Goal: Task Accomplishment & Management: Complete application form

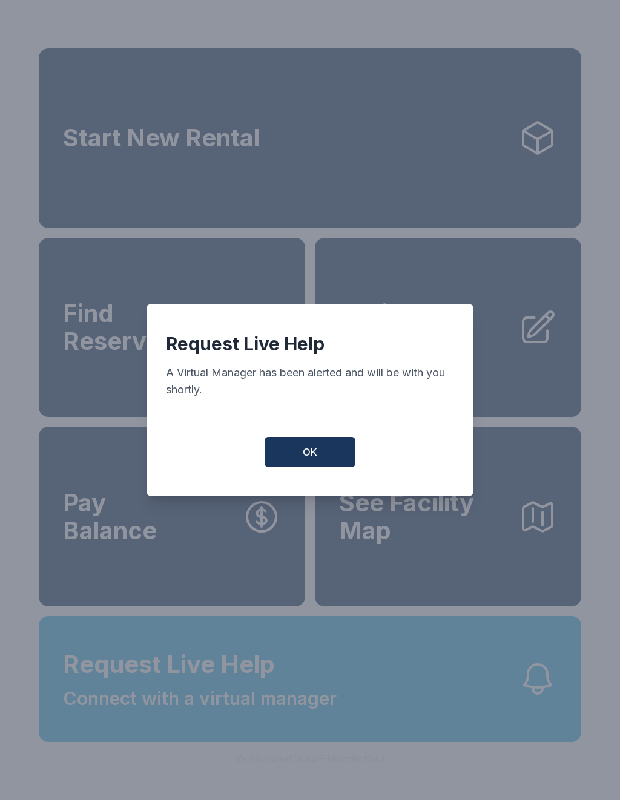
click at [320, 458] on button "OK" at bounding box center [309, 452] width 91 height 30
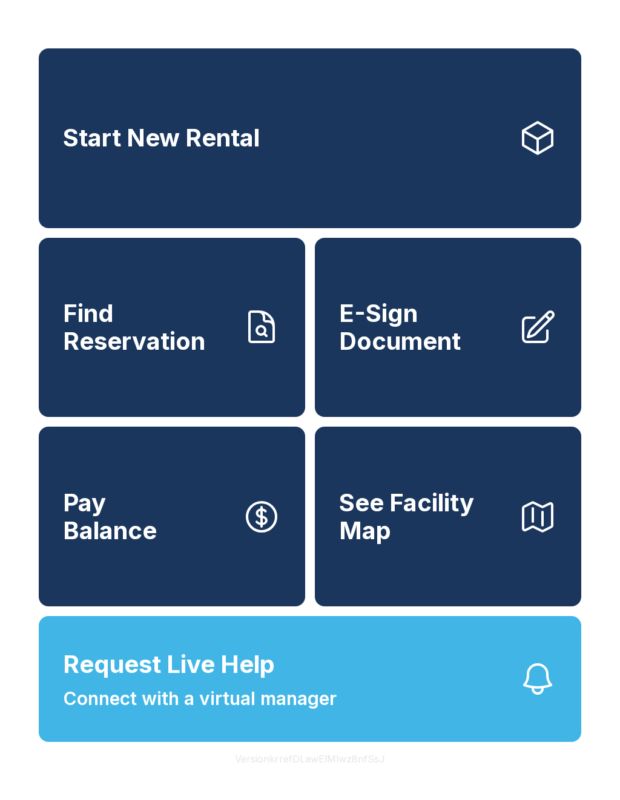
click at [304, 712] on span "Connect with a virtual manager" at bounding box center [200, 698] width 274 height 27
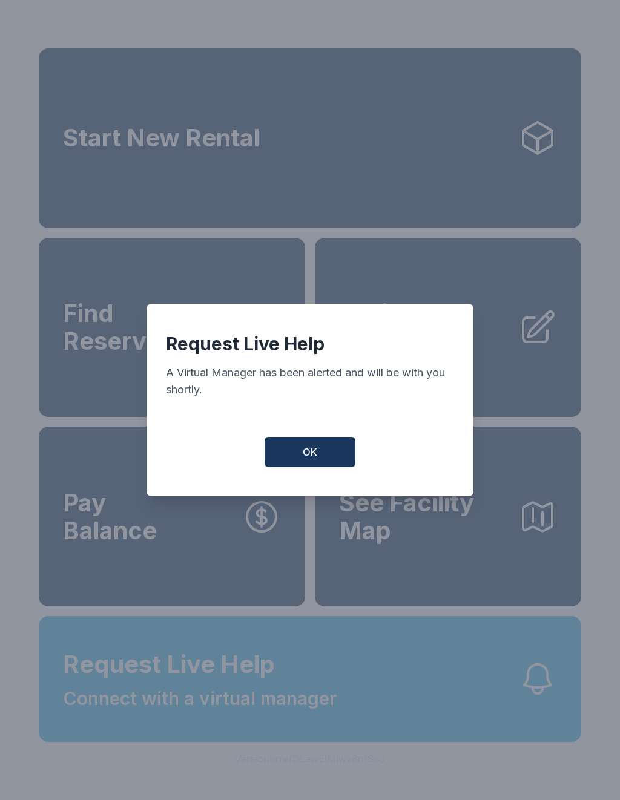
click at [321, 457] on button "OK" at bounding box center [309, 452] width 91 height 30
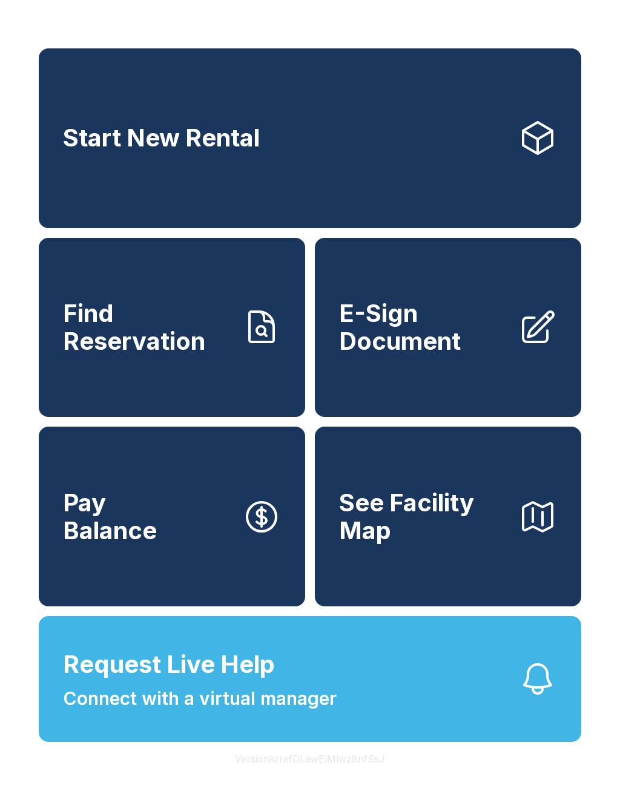
click at [412, 734] on button "Request Live Help Connect with a virtual manager" at bounding box center [310, 679] width 542 height 126
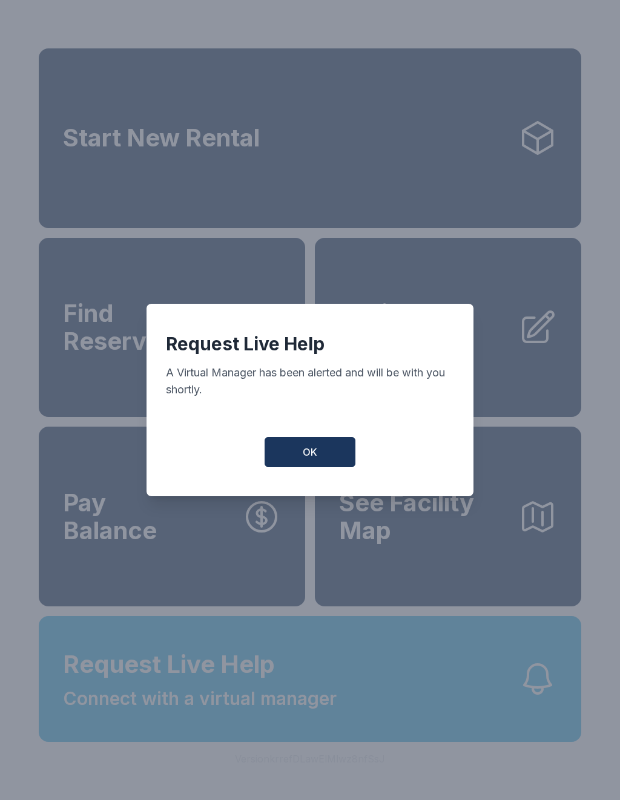
click at [320, 467] on button "OK" at bounding box center [309, 452] width 91 height 30
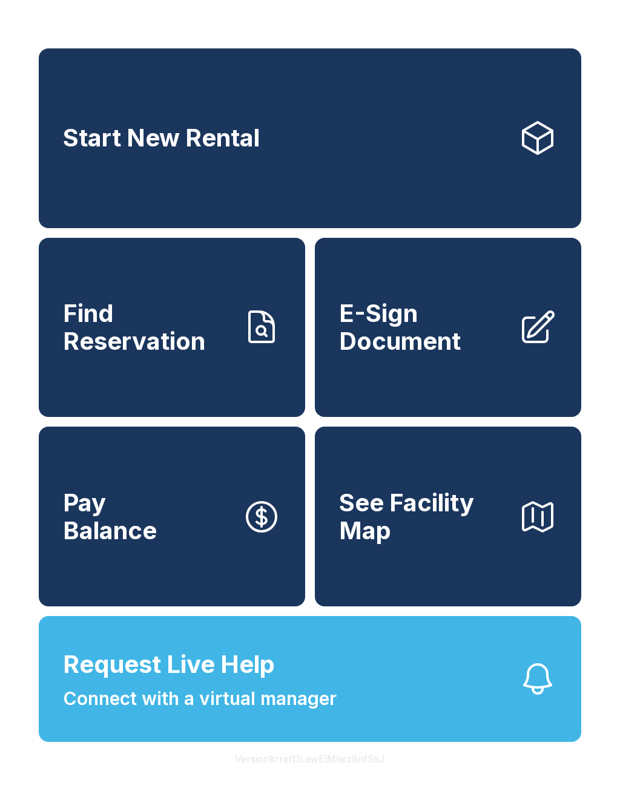
click at [323, 712] on span "Connect with a virtual manager" at bounding box center [200, 698] width 274 height 27
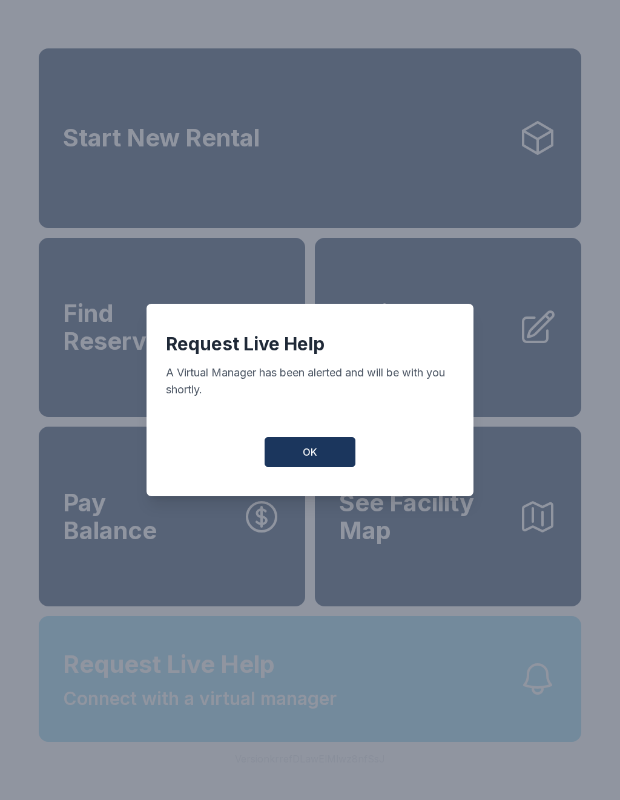
click at [304, 458] on span "OK" at bounding box center [310, 452] width 15 height 15
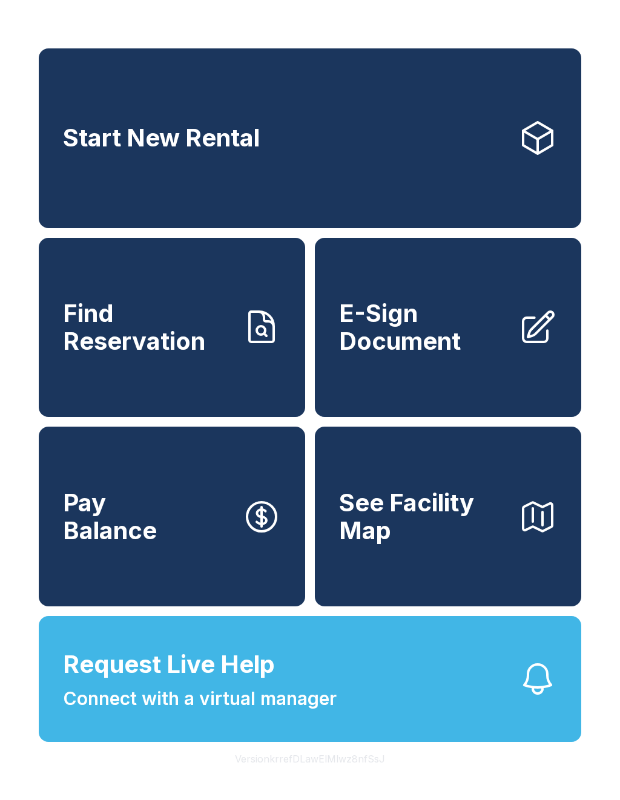
click at [407, 742] on button "Request Live Help Connect with a virtual manager" at bounding box center [310, 679] width 542 height 126
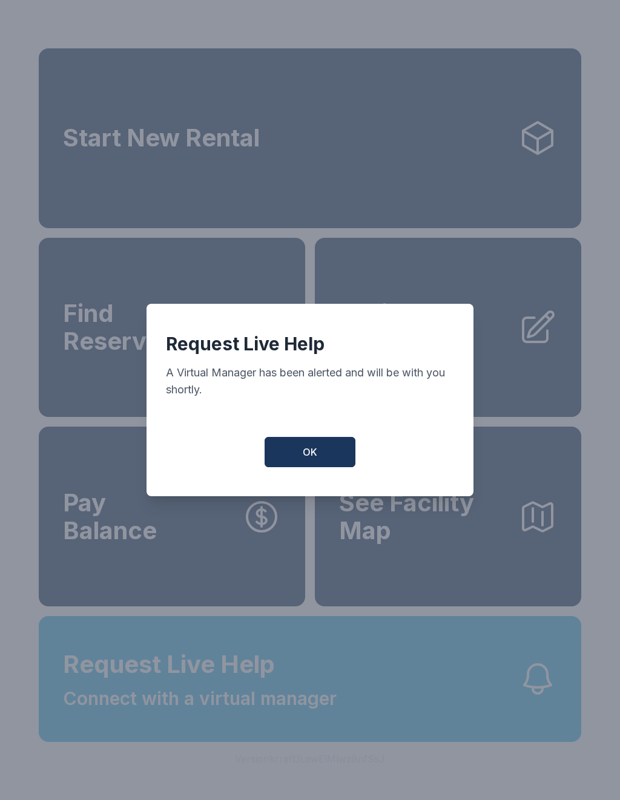
click at [327, 458] on button "OK" at bounding box center [309, 452] width 91 height 30
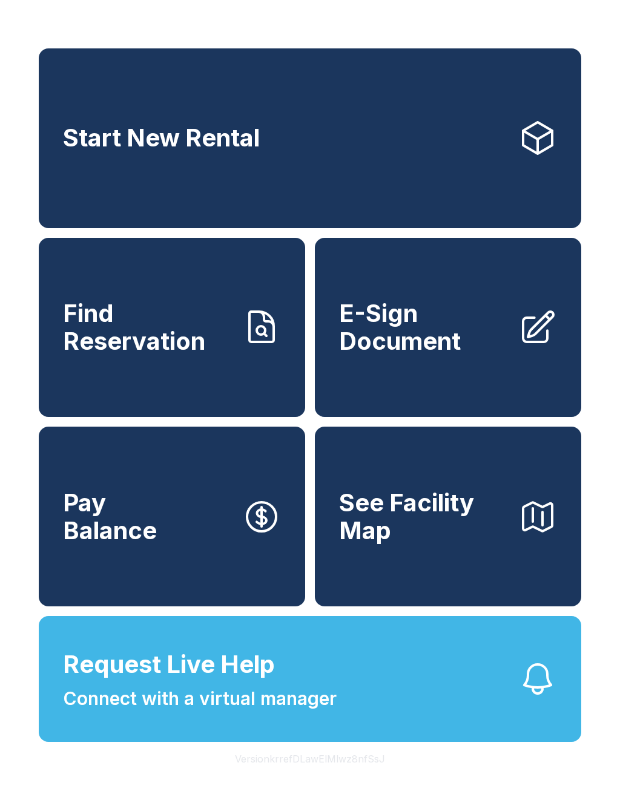
click at [333, 711] on span "Request Live Help Connect with a virtual manager" at bounding box center [200, 679] width 274 height 66
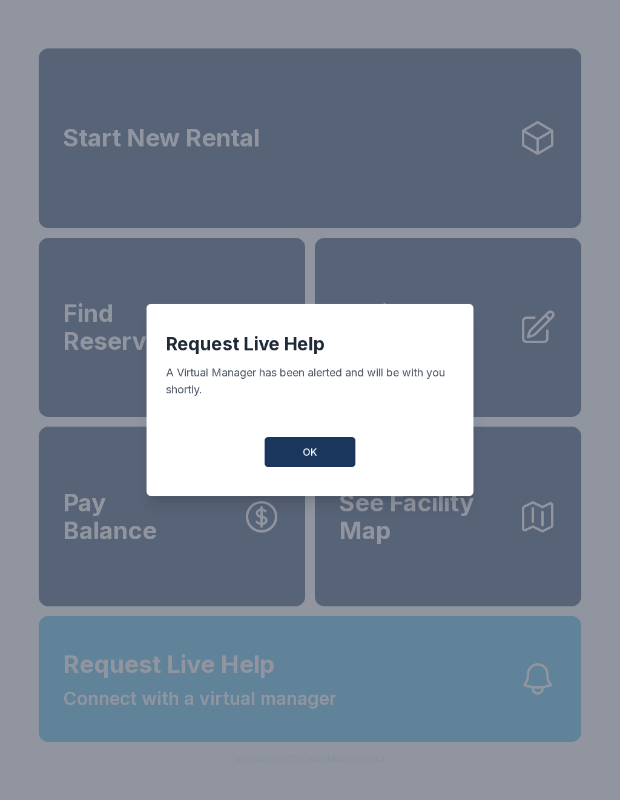
click at [321, 459] on button "OK" at bounding box center [309, 452] width 91 height 30
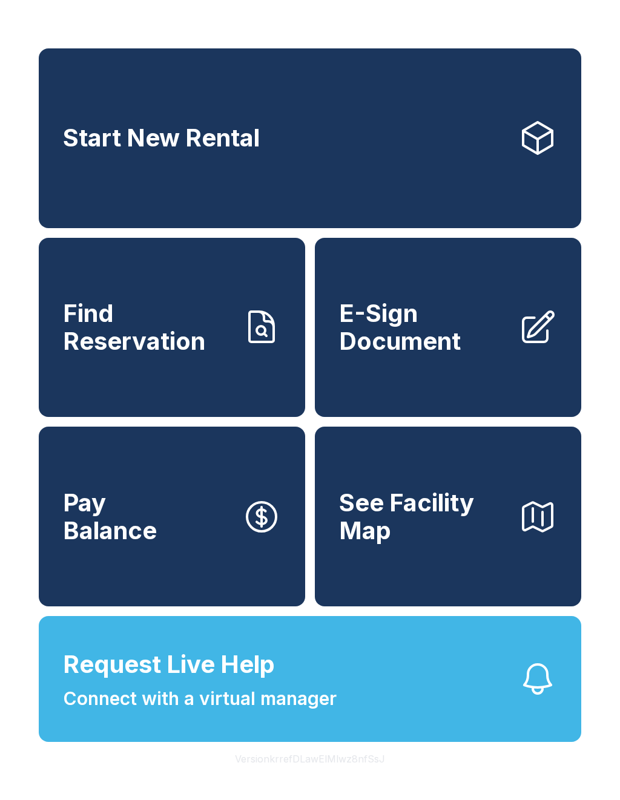
click at [344, 705] on button "Request Live Help Connect with a virtual manager" at bounding box center [310, 679] width 542 height 126
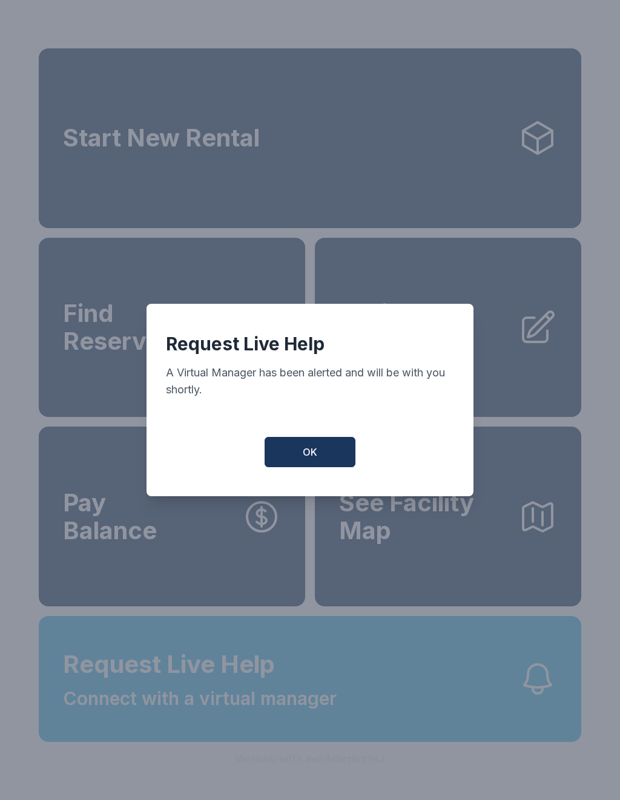
click at [316, 459] on span "OK" at bounding box center [310, 452] width 15 height 15
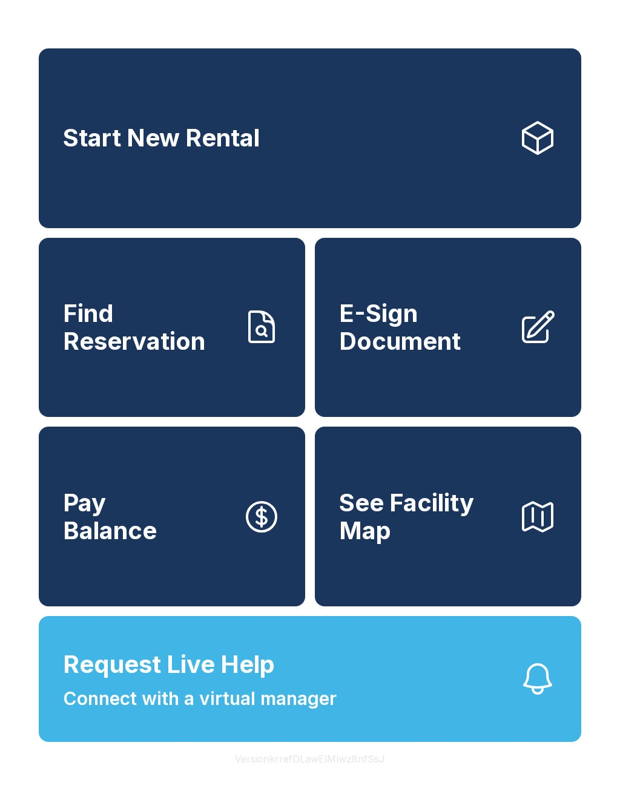
click at [254, 683] on span "Request Live Help" at bounding box center [169, 664] width 212 height 36
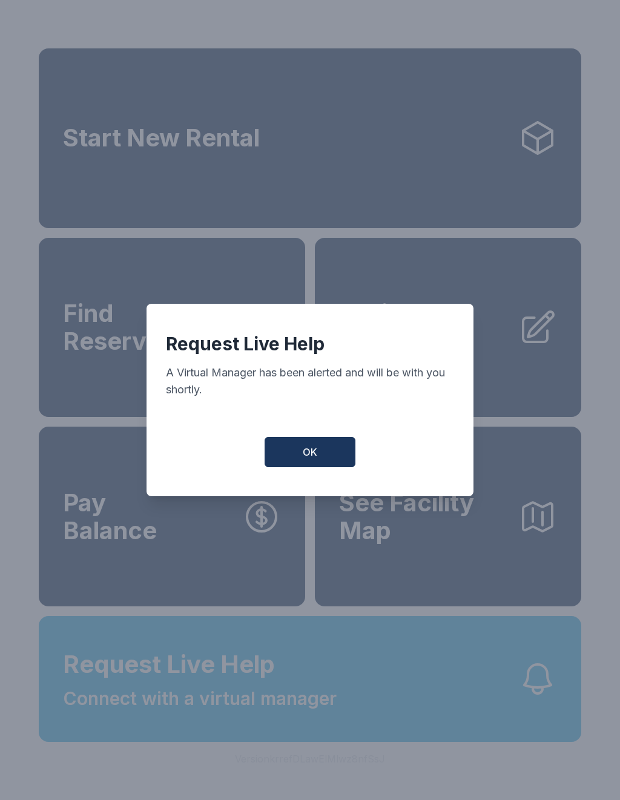
click at [363, 697] on div "Request Live Help A Virtual Manager has been alerted and will be with you short…" at bounding box center [310, 400] width 620 height 800
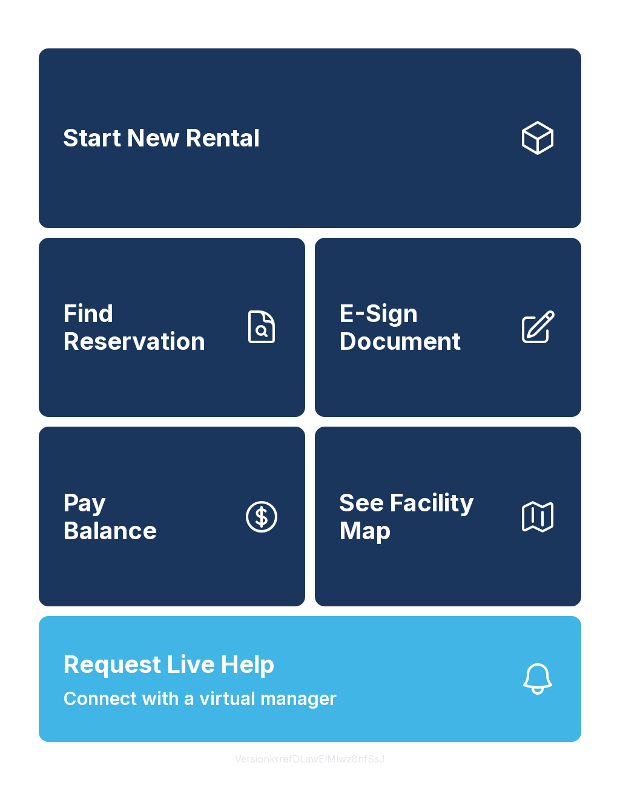
click at [354, 709] on button "Request Live Help Connect with a virtual manager" at bounding box center [310, 679] width 542 height 126
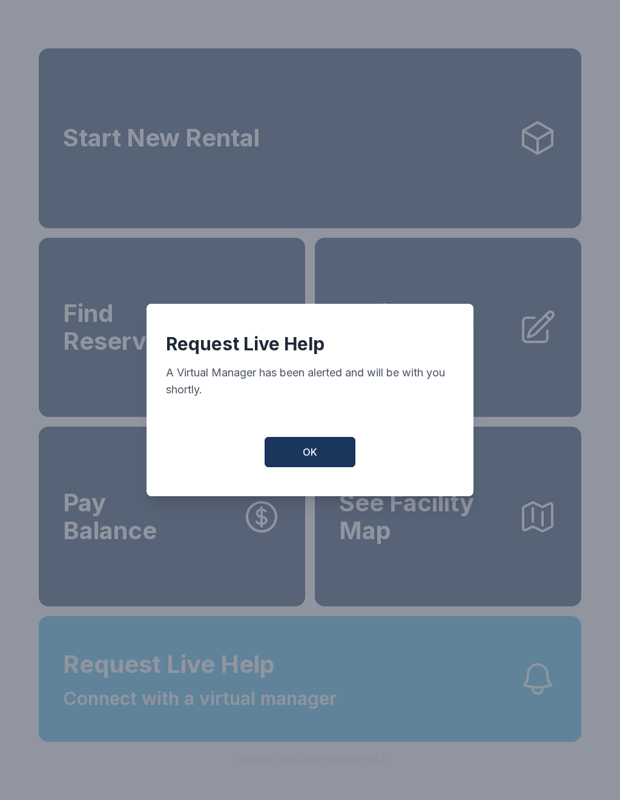
click at [323, 447] on button "OK" at bounding box center [309, 452] width 91 height 30
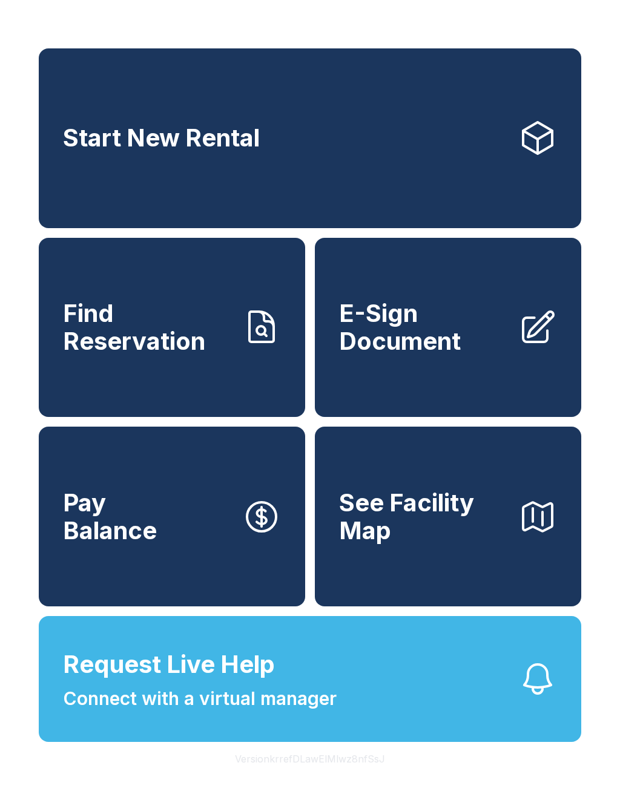
click at [343, 717] on button "Request Live Help Connect with a virtual manager" at bounding box center [310, 679] width 542 height 126
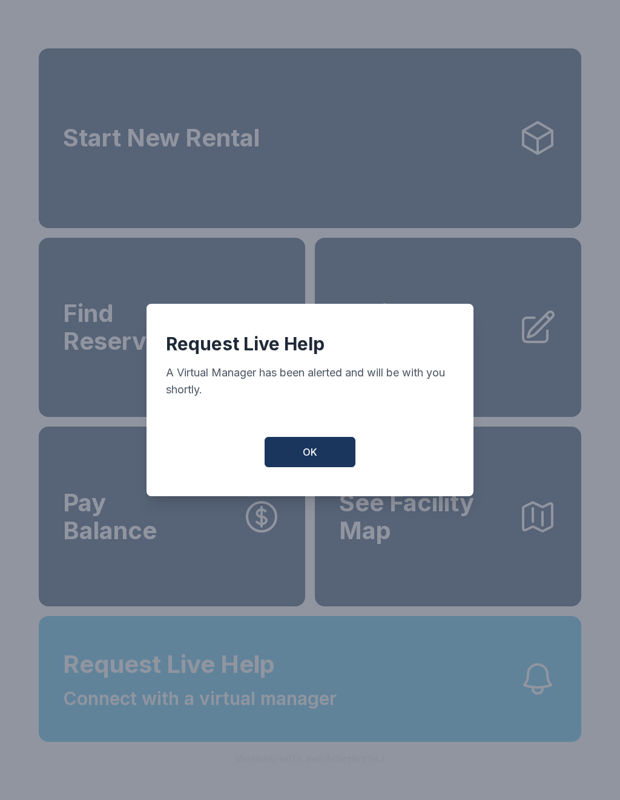
click at [310, 459] on span "OK" at bounding box center [310, 452] width 15 height 15
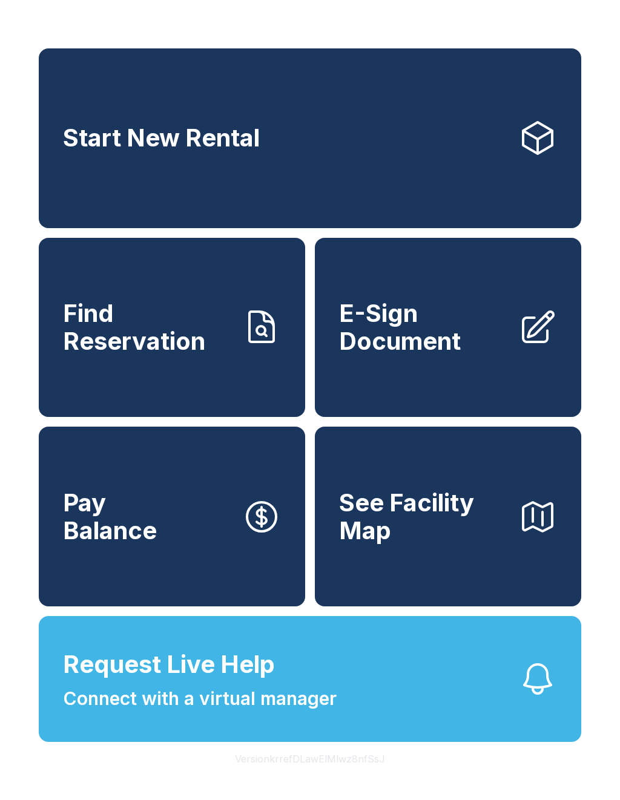
click at [363, 714] on button "Request Live Help Connect with a virtual manager" at bounding box center [310, 679] width 542 height 126
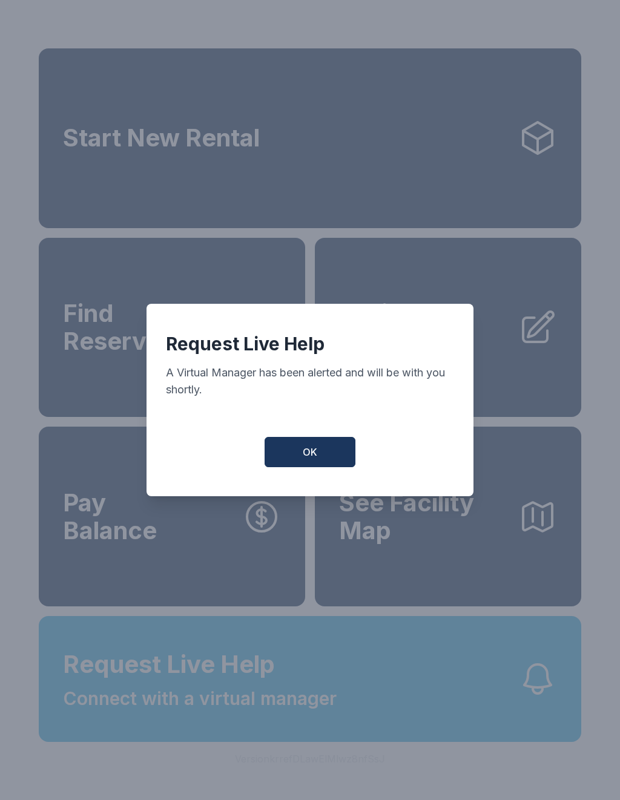
click at [321, 458] on button "OK" at bounding box center [309, 452] width 91 height 30
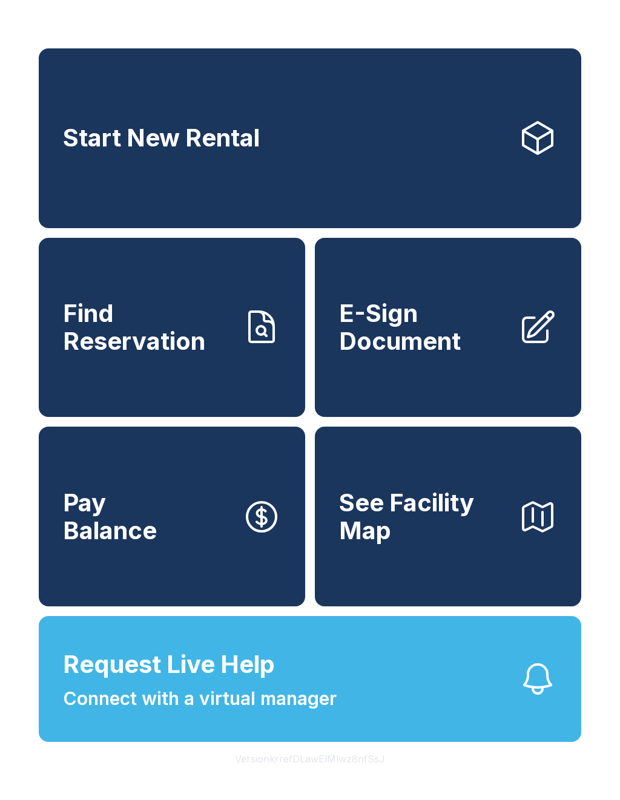
click at [337, 712] on span "Connect with a virtual manager" at bounding box center [200, 698] width 274 height 27
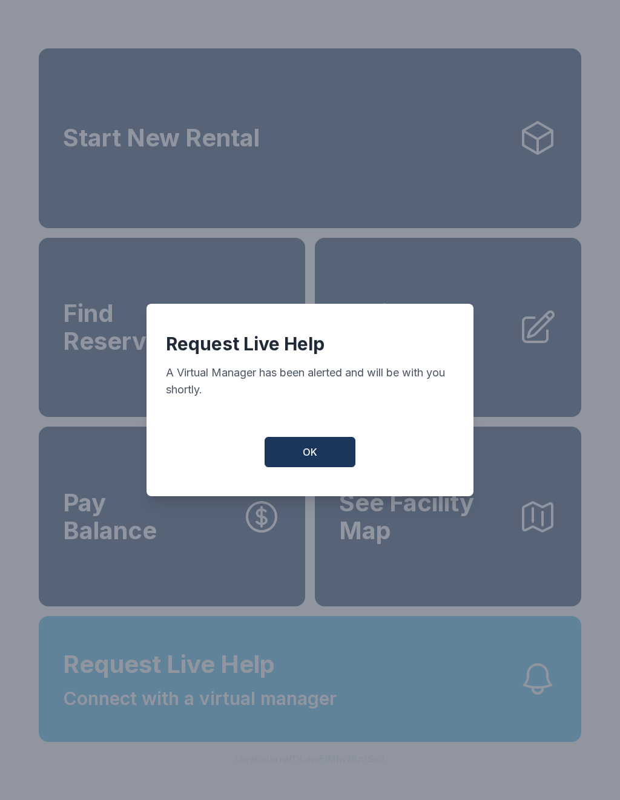
click at [317, 449] on button "OK" at bounding box center [309, 452] width 91 height 30
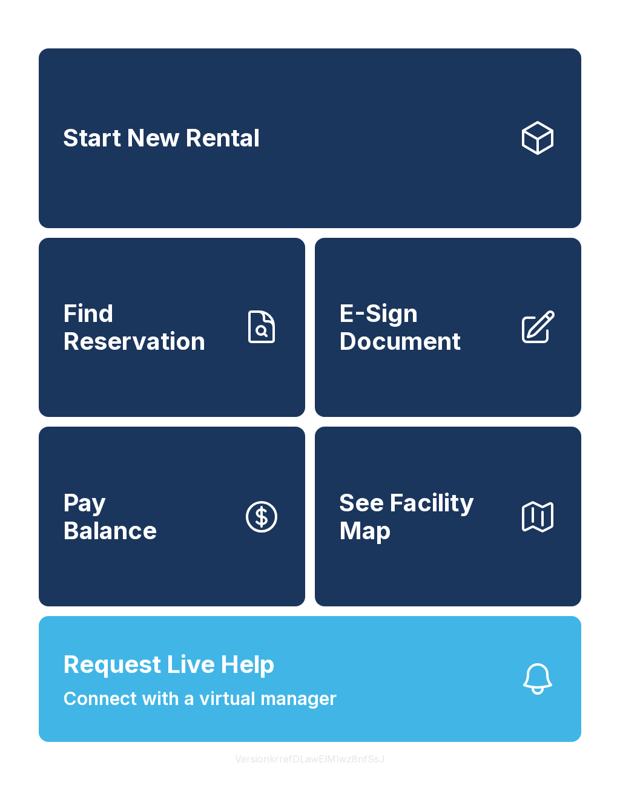
click at [378, 740] on button "Request Live Help Connect with a virtual manager" at bounding box center [310, 679] width 542 height 126
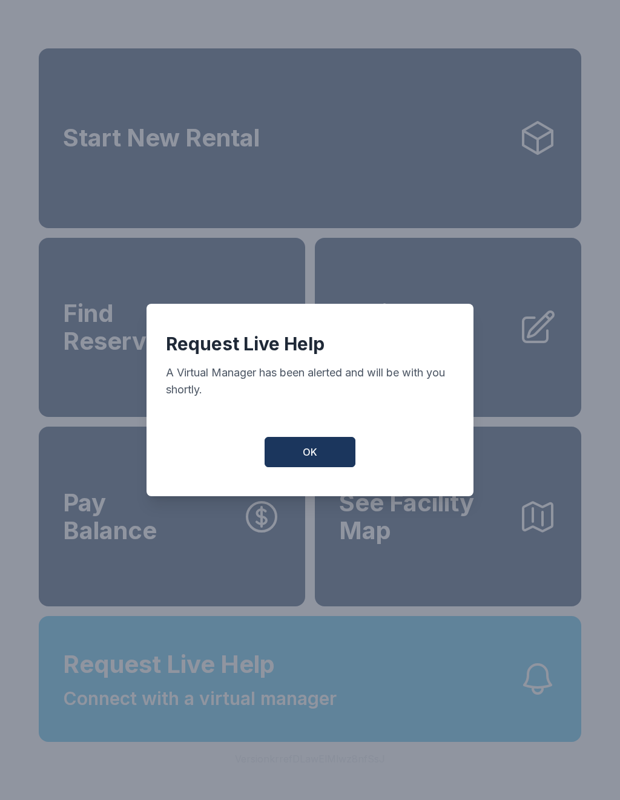
click at [320, 450] on button "OK" at bounding box center [309, 452] width 91 height 30
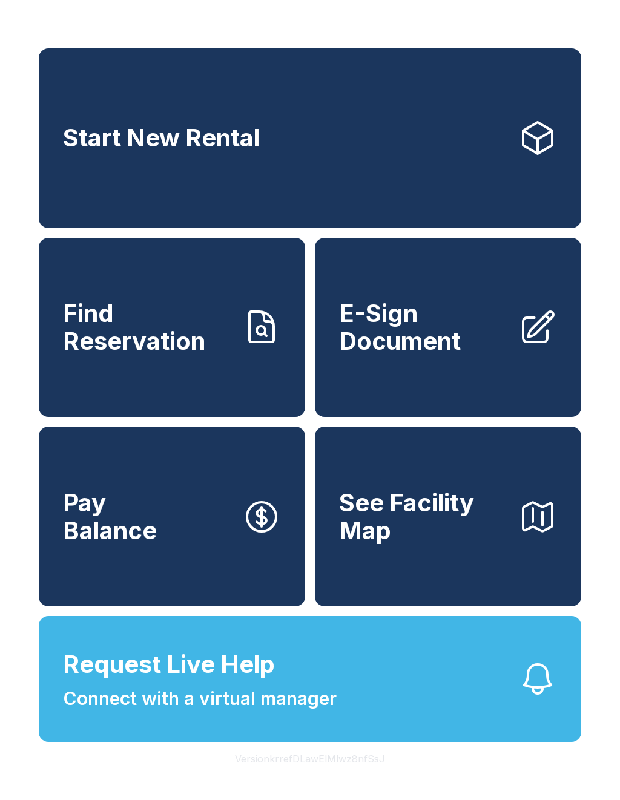
click at [355, 736] on button "Request Live Help Connect with a virtual manager" at bounding box center [310, 679] width 542 height 126
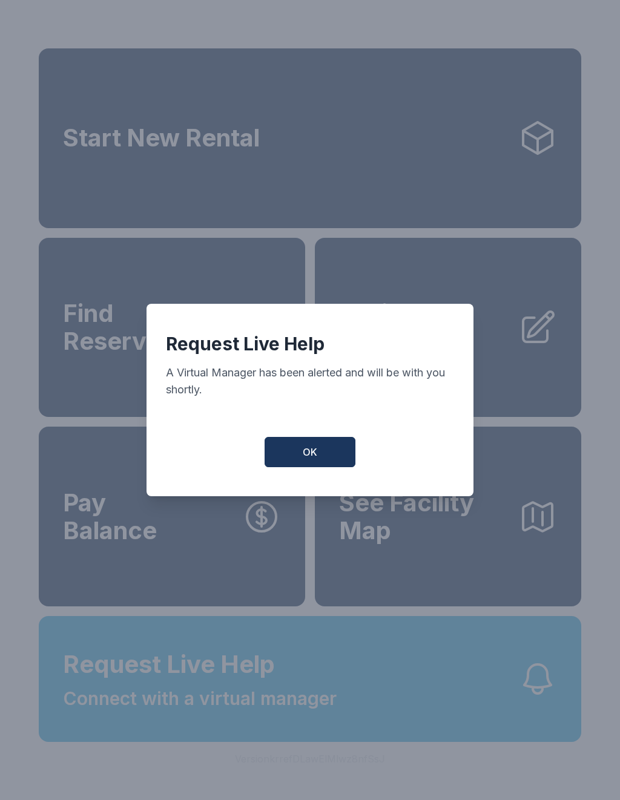
click at [315, 449] on button "OK" at bounding box center [309, 452] width 91 height 30
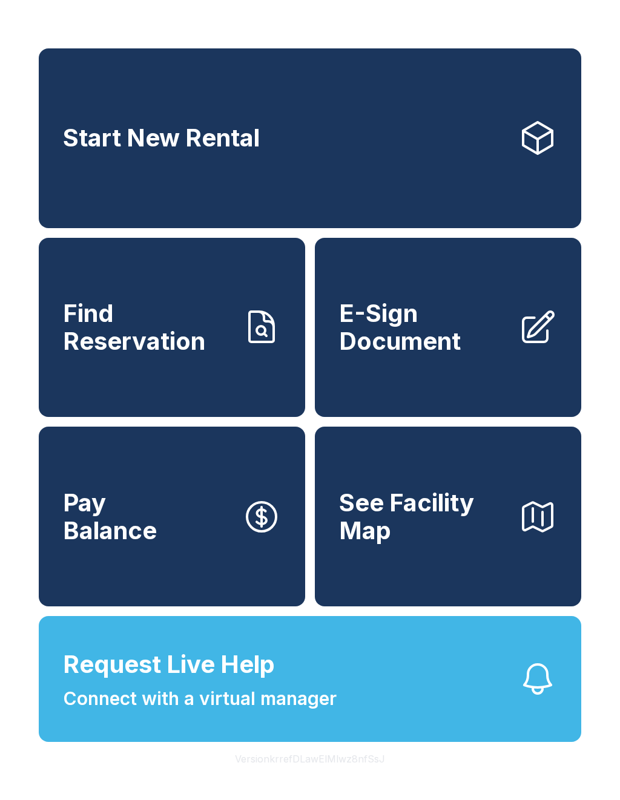
click at [415, 328] on span "E-Sign Document" at bounding box center [423, 327] width 169 height 55
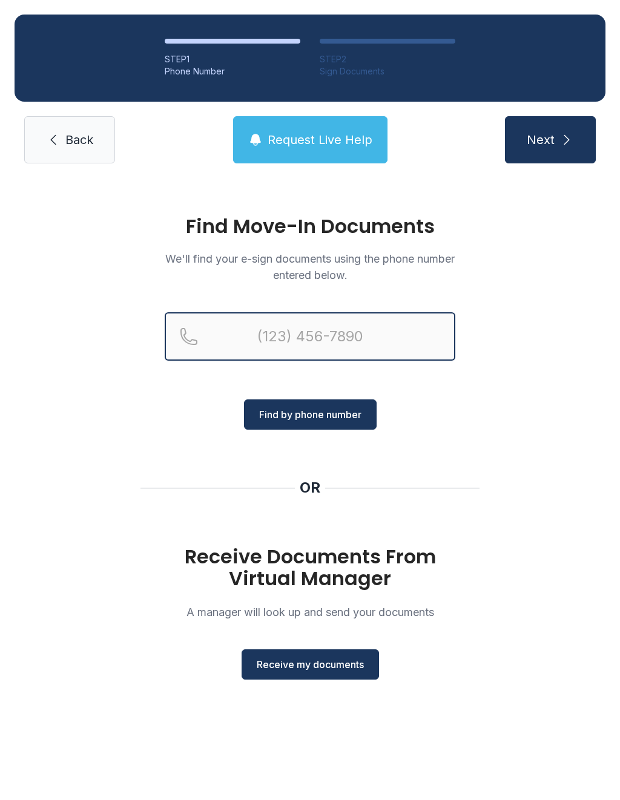
click at [303, 334] on input "Reservation phone number" at bounding box center [310, 336] width 291 height 48
type input "[PHONE_NUMBER]"
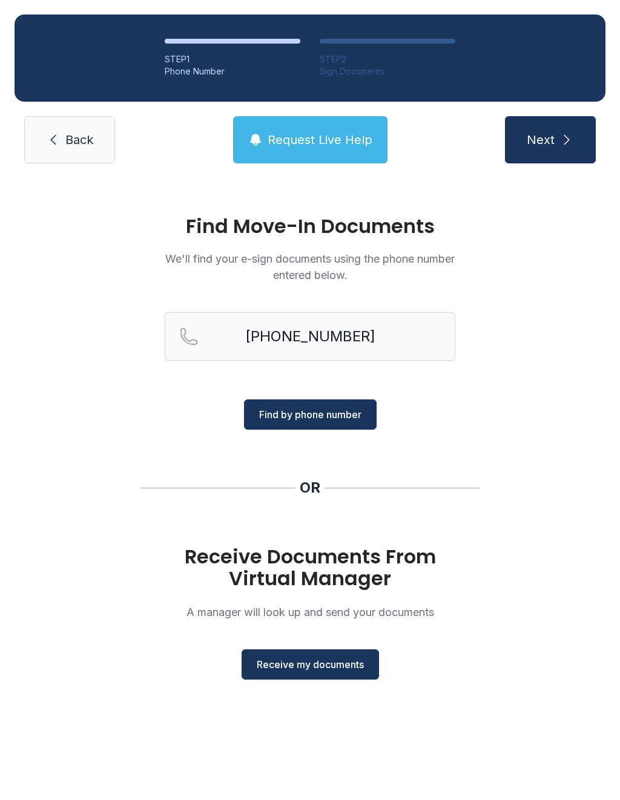
click at [349, 416] on span "Find by phone number" at bounding box center [310, 414] width 102 height 15
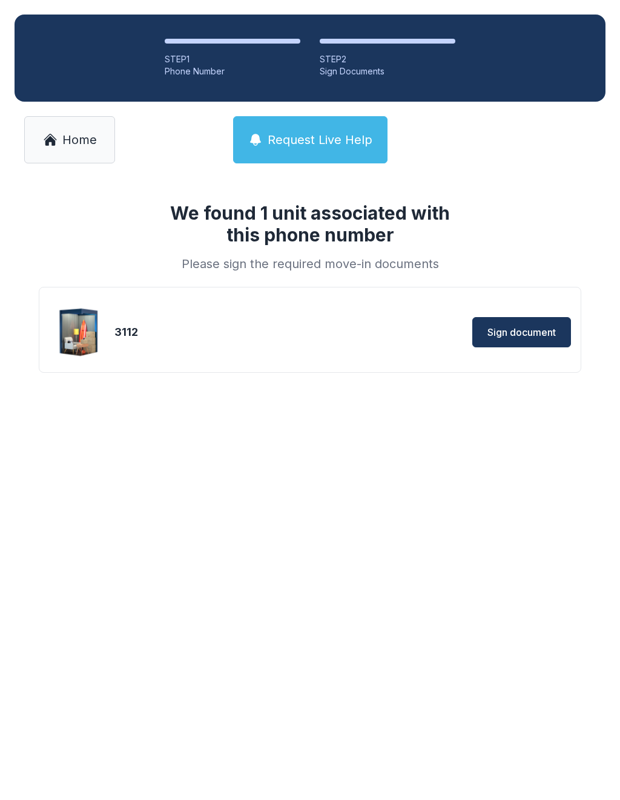
click at [530, 344] on button "Sign document" at bounding box center [521, 332] width 99 height 30
click at [520, 318] on button "Sign document" at bounding box center [521, 332] width 99 height 30
click at [82, 140] on span "Home" at bounding box center [79, 139] width 34 height 17
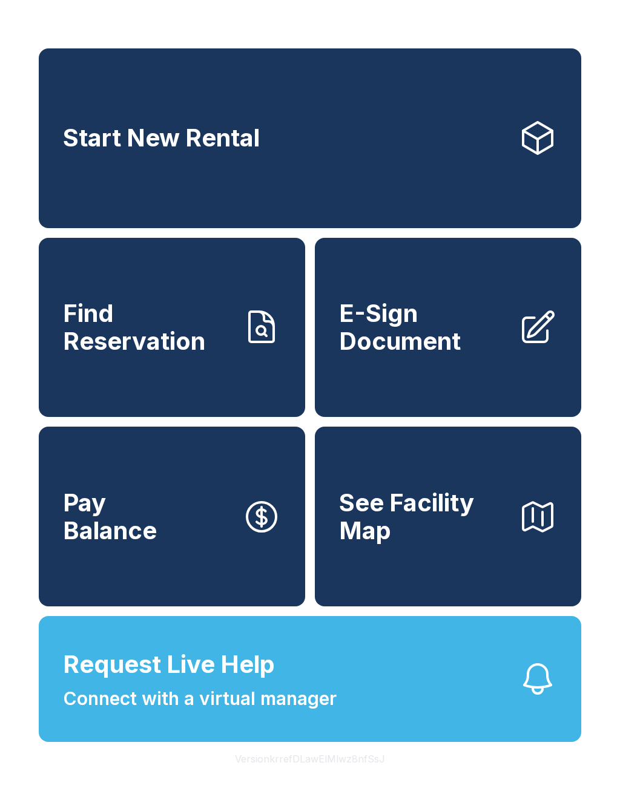
click at [453, 355] on span "E-Sign Document" at bounding box center [423, 327] width 169 height 55
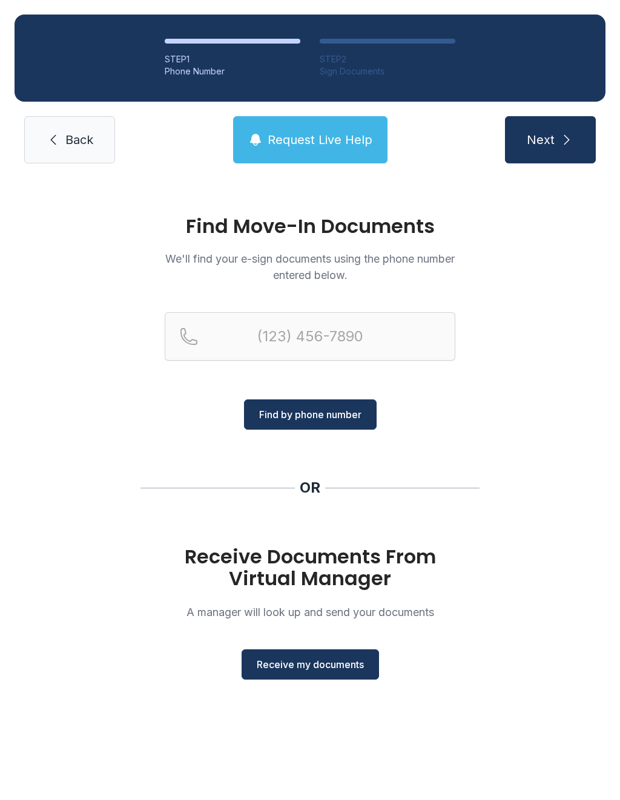
click at [78, 135] on span "Back" at bounding box center [79, 139] width 28 height 17
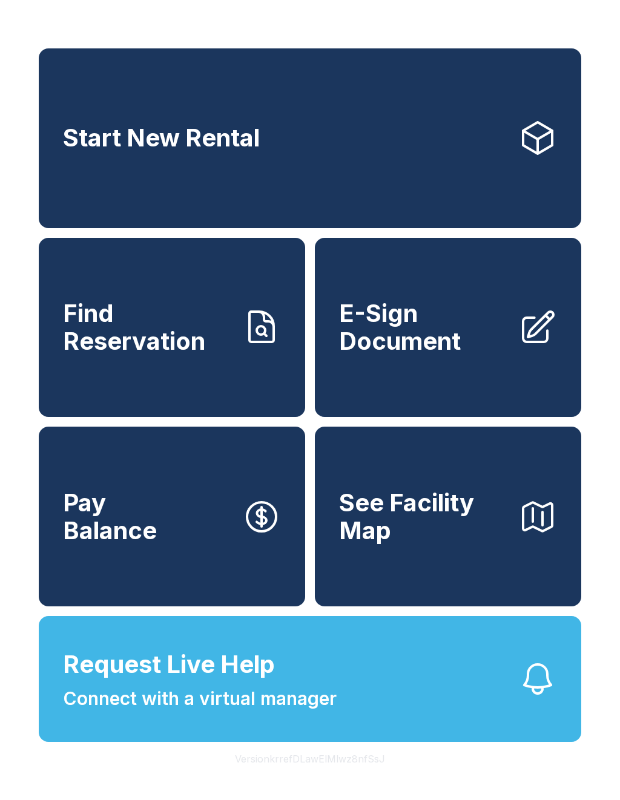
click at [173, 349] on span "Find Reservation" at bounding box center [147, 327] width 169 height 55
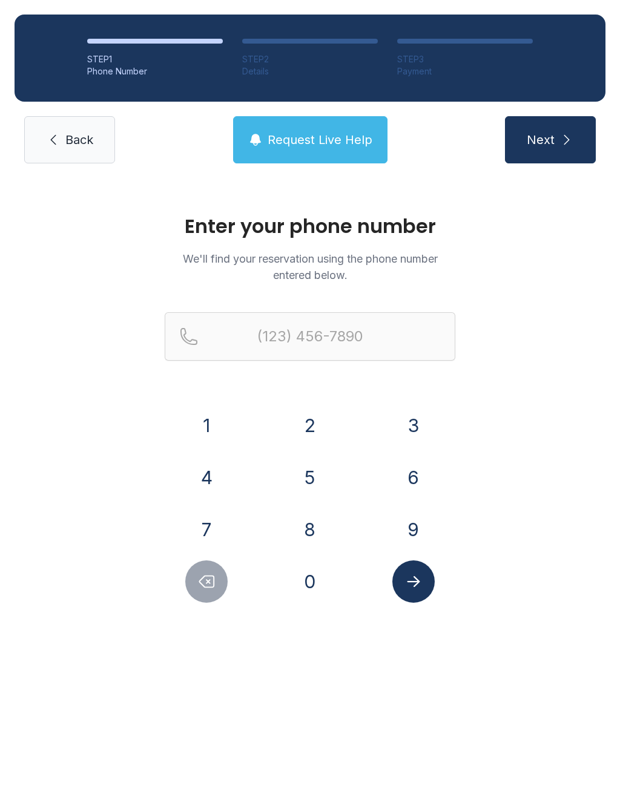
click at [76, 145] on span "Back" at bounding box center [79, 139] width 28 height 17
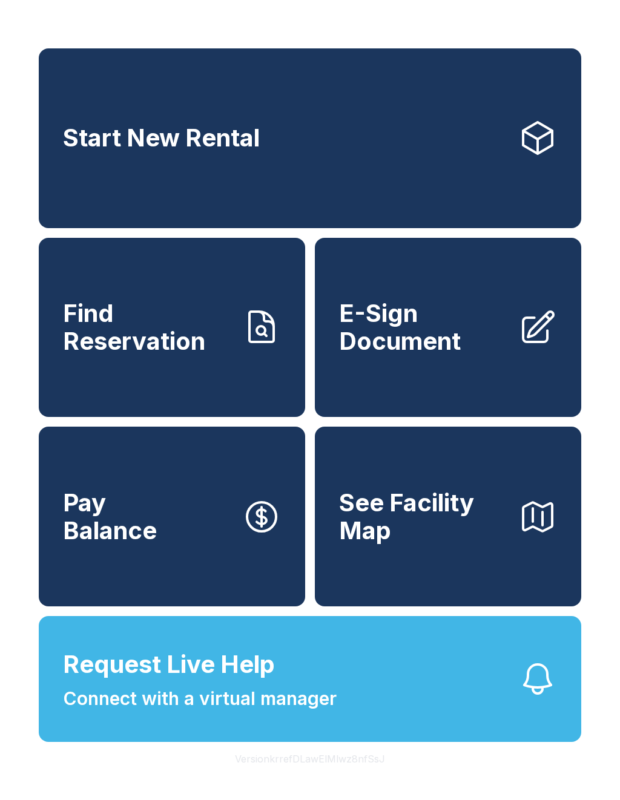
click at [433, 340] on span "E-Sign Document" at bounding box center [423, 327] width 169 height 55
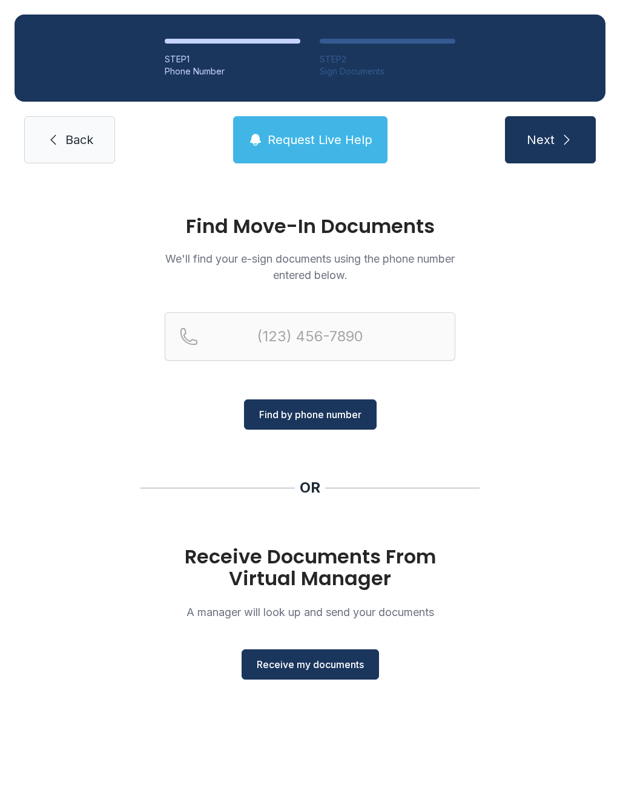
click at [77, 124] on link "Back" at bounding box center [69, 139] width 91 height 47
